Goal: Task Accomplishment & Management: Complete application form

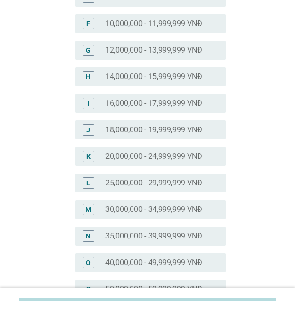
scroll to position [237, 0]
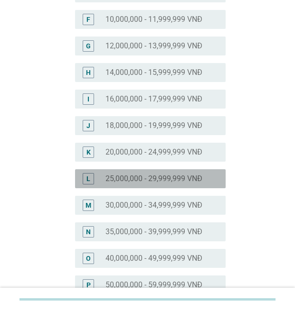
click at [204, 177] on div "radio_button_unchecked 25,000,000 - 29,999,999 VNĐ" at bounding box center [157, 178] width 105 height 9
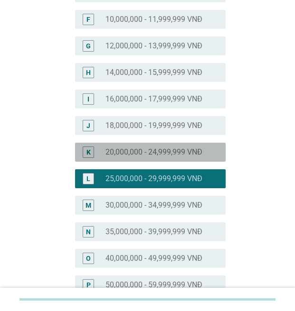
click at [167, 152] on label "20,000,000 - 24,999,999 VNĐ" at bounding box center [153, 152] width 97 height 9
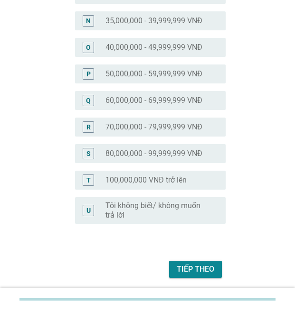
scroll to position [480, 0]
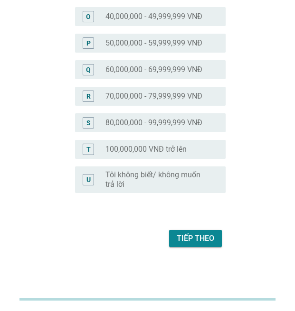
click at [192, 236] on div "Tiếp theo" at bounding box center [196, 238] width 38 height 11
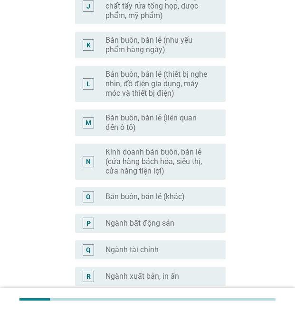
scroll to position [0, 0]
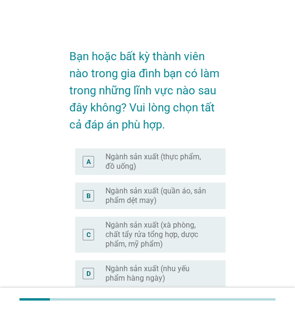
click at [181, 179] on div "B radio_button_unchecked Ngành sản xuất (quần áo, sản phẩm dệt may)" at bounding box center [147, 196] width 156 height 34
click at [177, 198] on label "Ngành sản xuất (quần áo, sản phẩm dệt may)" at bounding box center [157, 196] width 105 height 19
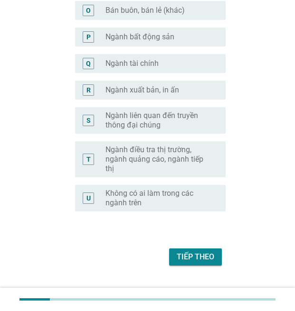
scroll to position [685, 0]
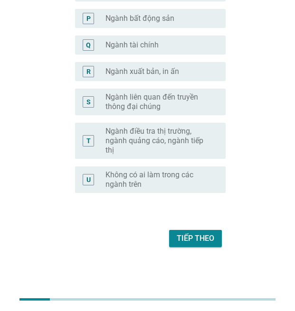
click at [183, 234] on div "Tiếp theo" at bounding box center [196, 238] width 38 height 11
click at [183, 234] on div "Tiếp theo" at bounding box center [147, 238] width 156 height 23
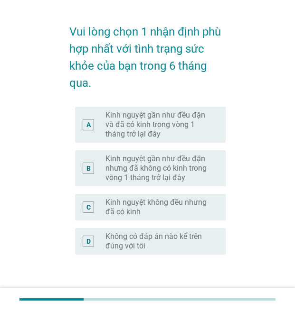
scroll to position [47, 0]
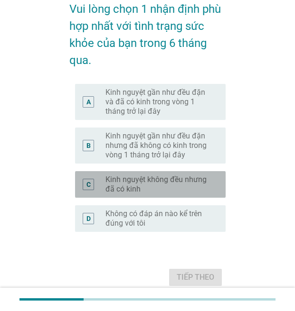
click at [197, 179] on label "Kinh nguyệt không đều nhưng đã có kinh" at bounding box center [157, 184] width 105 height 19
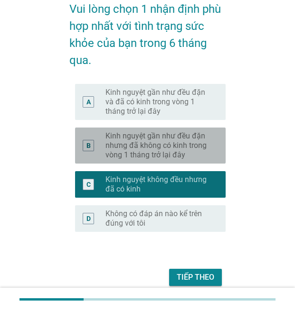
click at [199, 143] on label "Kinh nguyệt gần như đều đặn nhưng đã không có kinh trong vòng 1 tháng trở lại đ…" at bounding box center [157, 146] width 105 height 28
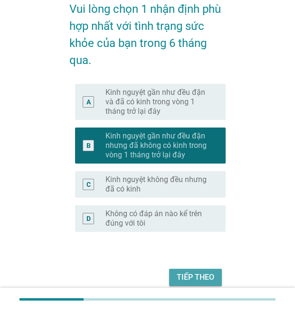
click at [196, 275] on div "Tiếp theo" at bounding box center [196, 277] width 38 height 11
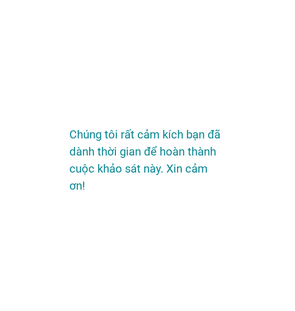
scroll to position [0, 0]
